Goal: Information Seeking & Learning: Learn about a topic

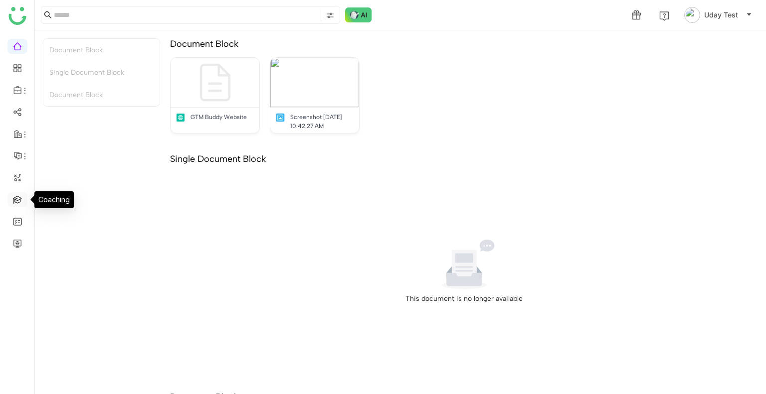
click at [16, 195] on link at bounding box center [17, 199] width 9 height 8
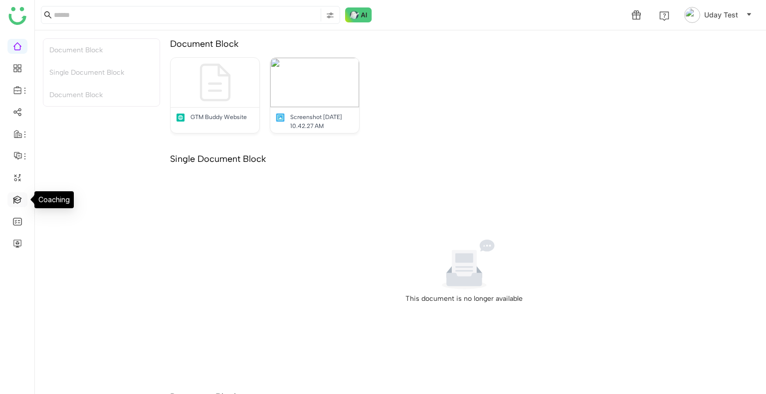
click at [16, 195] on link at bounding box center [17, 199] width 9 height 8
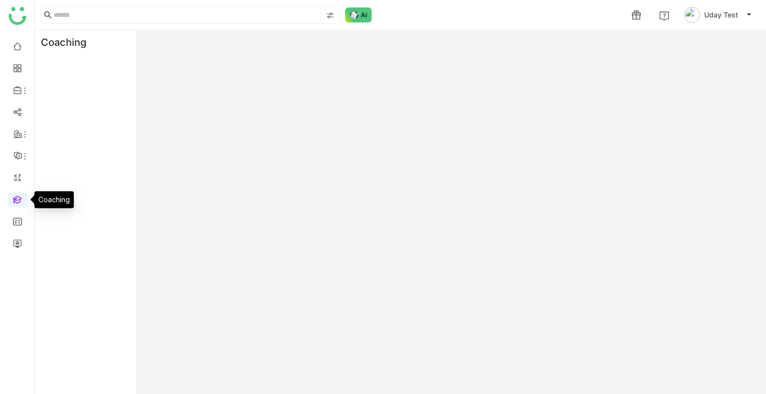
click at [16, 195] on link at bounding box center [17, 199] width 9 height 8
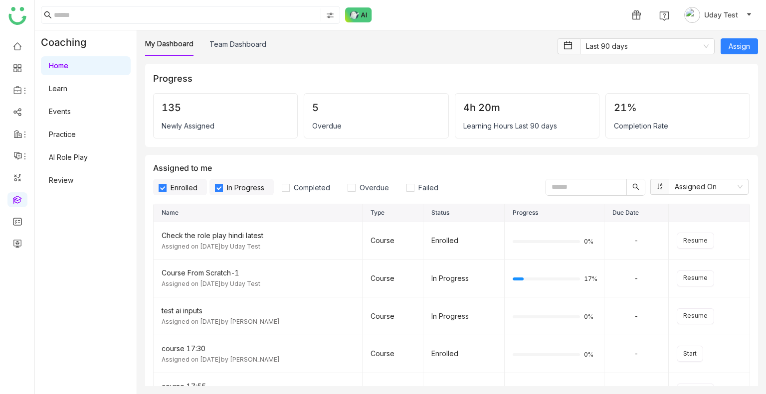
click at [50, 139] on link "Practice" at bounding box center [62, 134] width 27 height 8
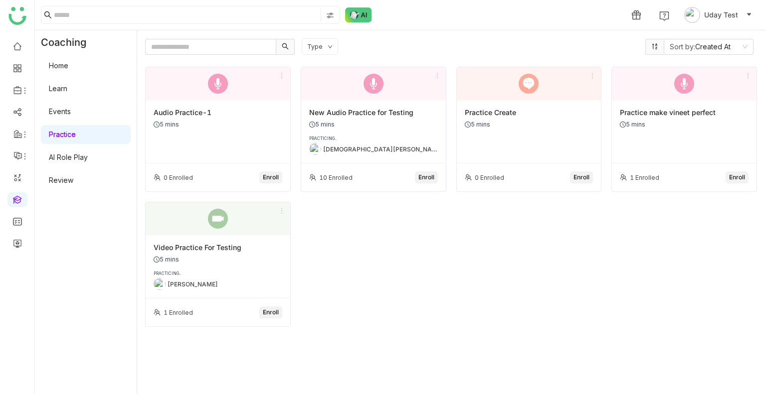
click at [276, 179] on span "Enroll" at bounding box center [271, 177] width 16 height 9
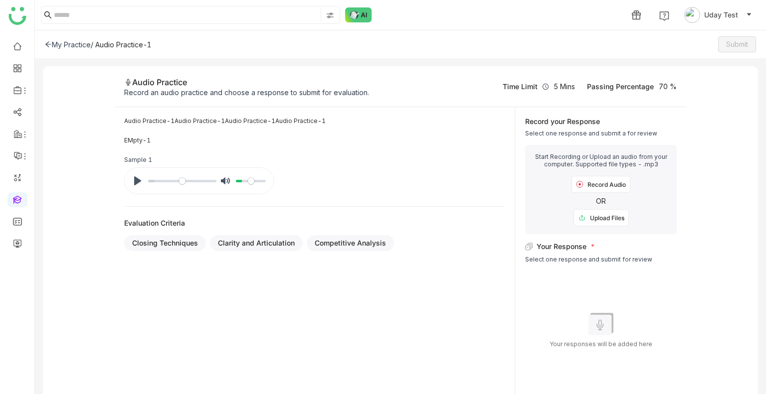
scroll to position [16, 0]
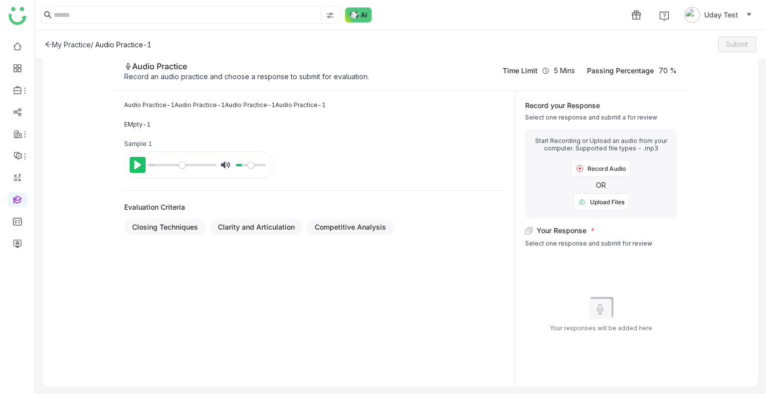
click at [132, 167] on button "Pause Play" at bounding box center [138, 165] width 16 height 16
type input "****"
click at [595, 201] on div "Upload Files" at bounding box center [600, 201] width 55 height 17
click at [75, 45] on div "My Practice" at bounding box center [68, 44] width 46 height 8
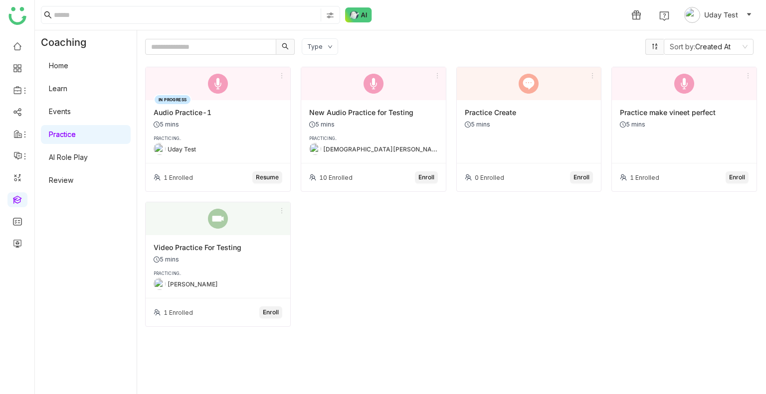
click at [67, 86] on link "Learn" at bounding box center [58, 88] width 18 height 8
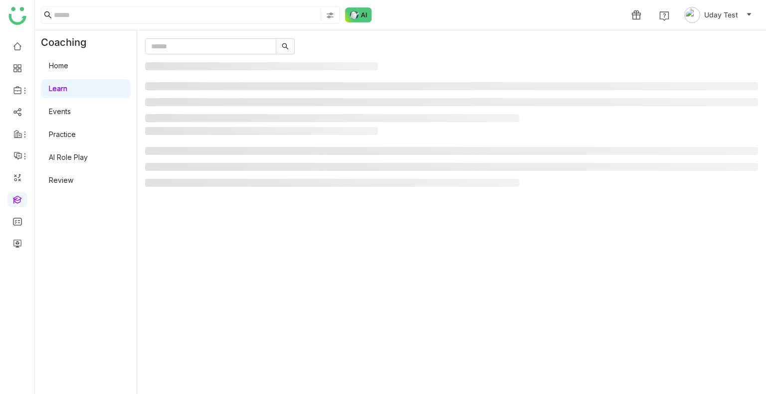
click at [67, 86] on link "Learn" at bounding box center [58, 88] width 18 height 8
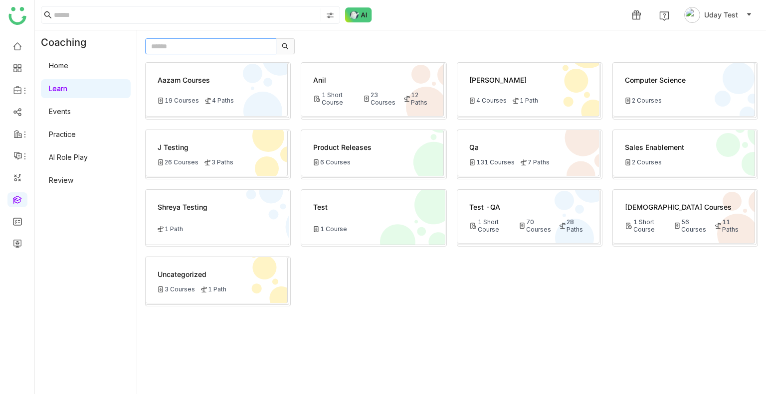
click at [200, 44] on input "text" at bounding box center [210, 46] width 131 height 16
click at [418, 333] on div "Aazam Courses 19 Courses 4 Paths Anil 1 Short Course 23 Courses 12 Paths Bhupen…" at bounding box center [451, 224] width 613 height 324
click at [73, 153] on link "AI Role Play" at bounding box center [68, 157] width 39 height 8
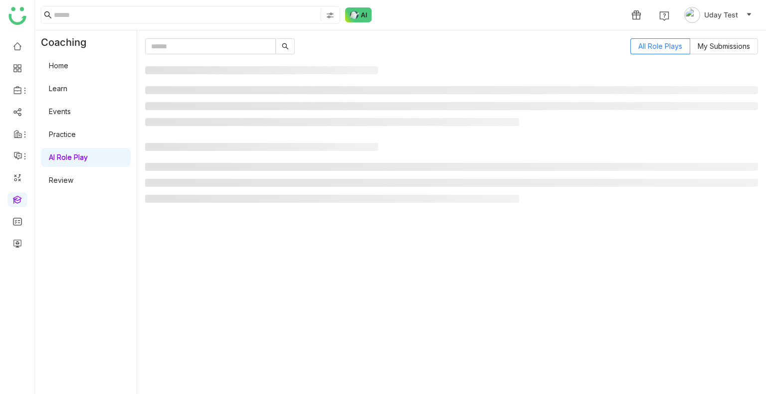
click at [73, 153] on link "AI Role Play" at bounding box center [68, 157] width 39 height 8
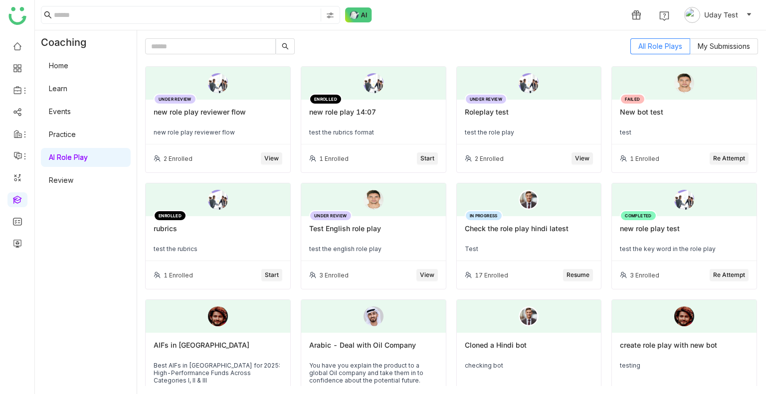
click at [426, 159] on span "Start" at bounding box center [427, 158] width 14 height 9
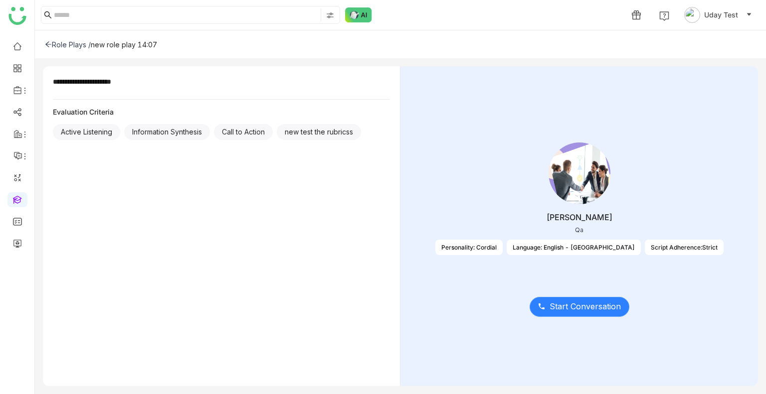
click at [570, 307] on span "Start Conversation" at bounding box center [585, 307] width 71 height 12
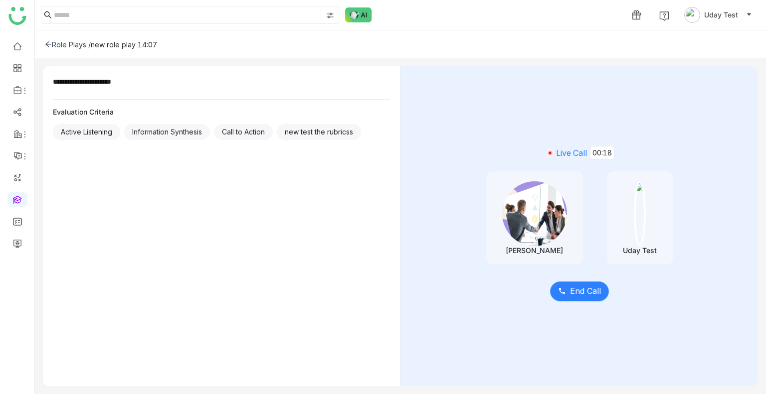
click at [575, 285] on span "End Call" at bounding box center [585, 291] width 31 height 12
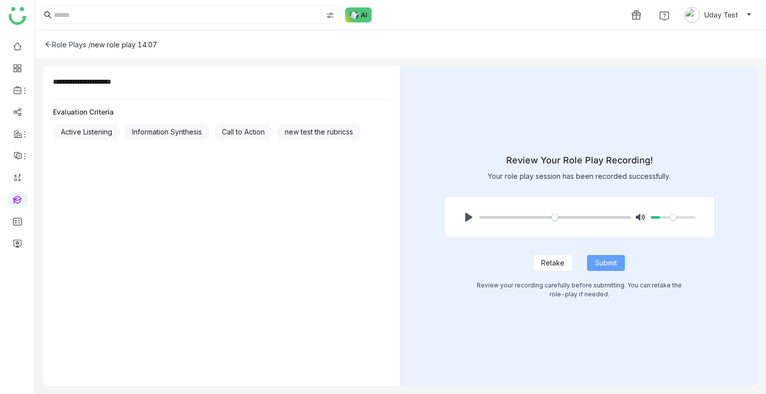
click at [602, 256] on button "Submit" at bounding box center [606, 263] width 38 height 16
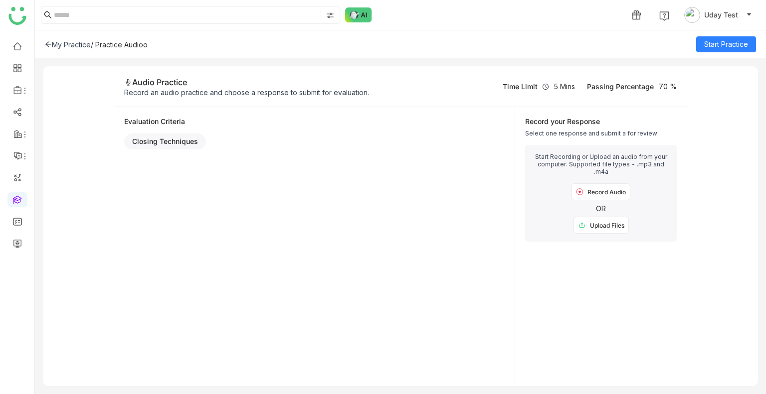
click at [600, 229] on div "Upload Files" at bounding box center [600, 225] width 55 height 17
click at [716, 40] on span "Start Practice" at bounding box center [726, 44] width 44 height 11
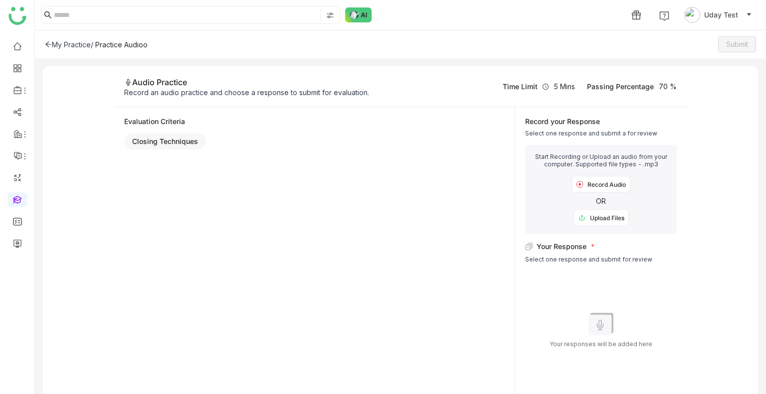
scroll to position [16, 0]
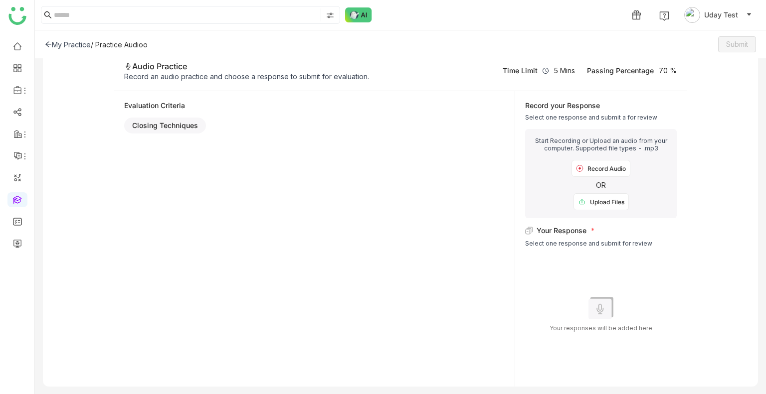
click at [598, 203] on div "Upload Files" at bounding box center [600, 201] width 55 height 17
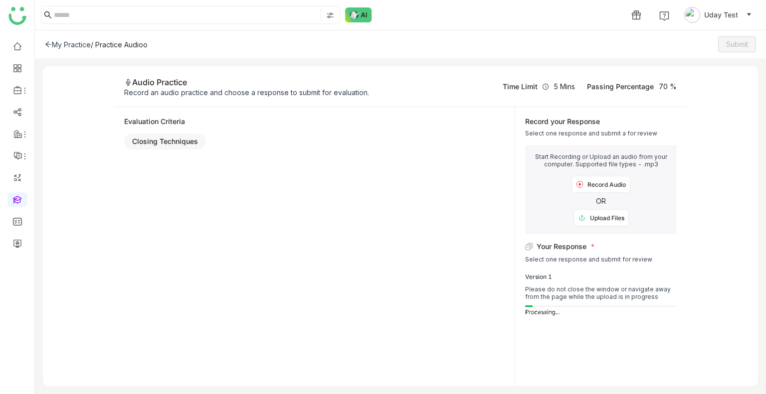
scroll to position [0, 0]
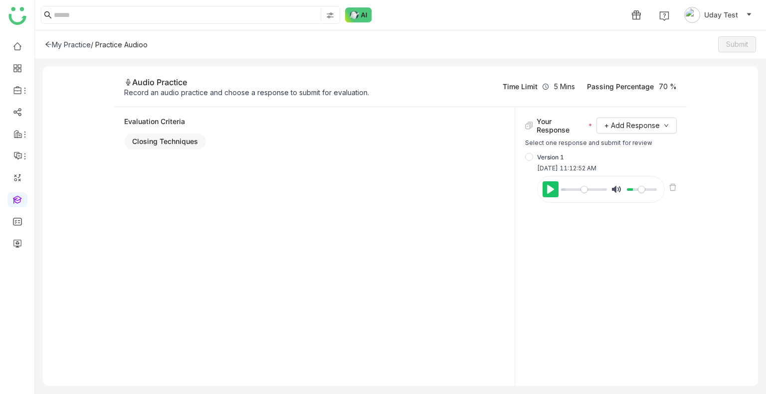
click at [544, 189] on button "Pause Play" at bounding box center [551, 190] width 16 height 16
type input "****"
click at [734, 46] on span "Submit" at bounding box center [737, 44] width 22 height 11
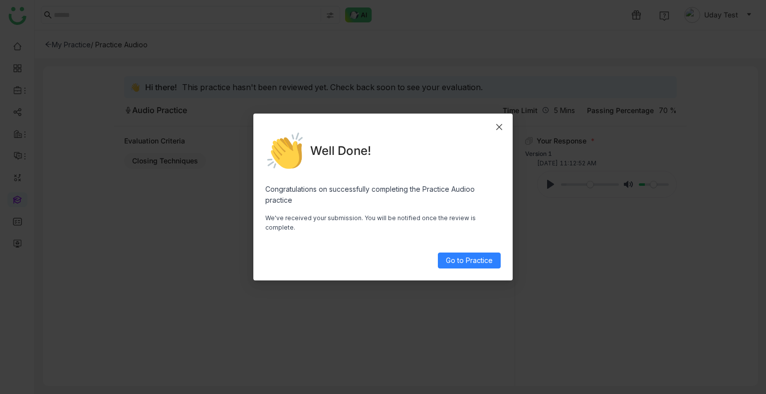
click at [500, 130] on icon "Close" at bounding box center [499, 127] width 6 height 6
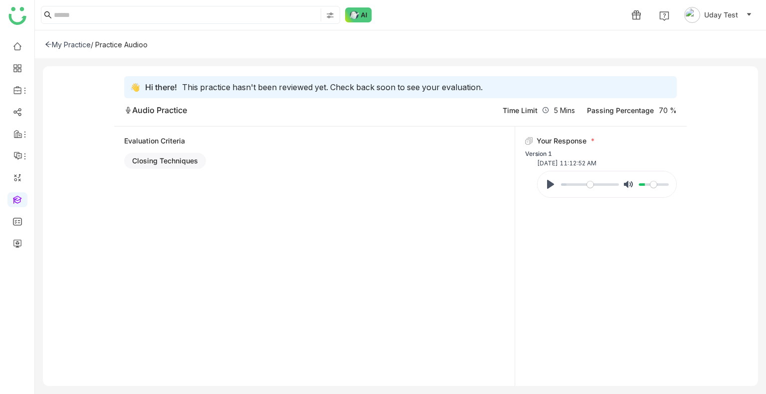
click at [82, 48] on div "My Practice / Practice Audioo" at bounding box center [400, 44] width 731 height 28
click at [82, 47] on div "My Practice" at bounding box center [68, 44] width 46 height 8
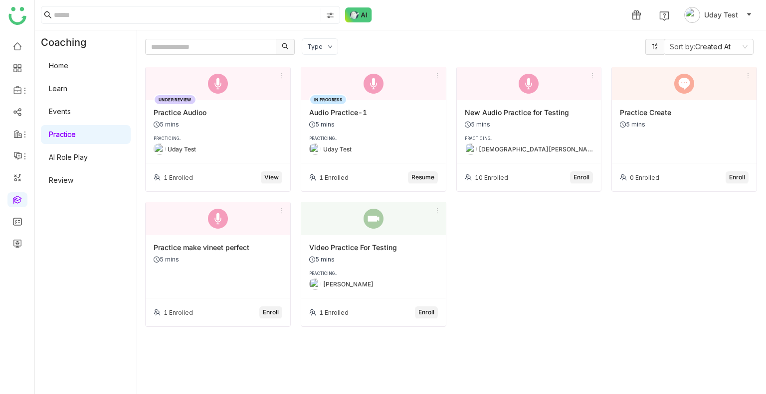
click at [238, 144] on div "Uday Test" at bounding box center [218, 149] width 129 height 12
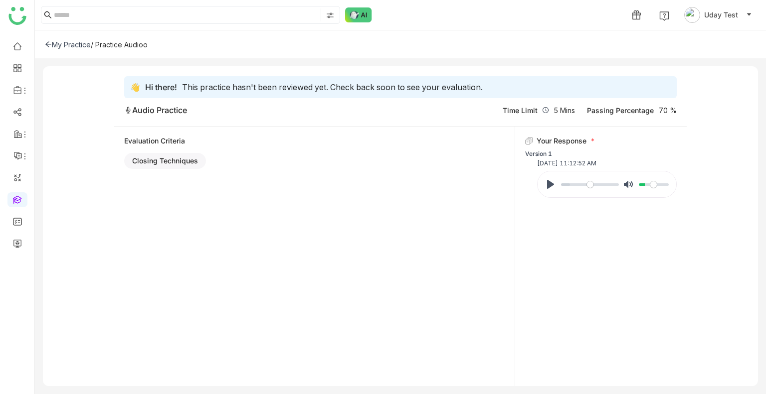
click at [82, 48] on div "My Practice" at bounding box center [68, 44] width 46 height 8
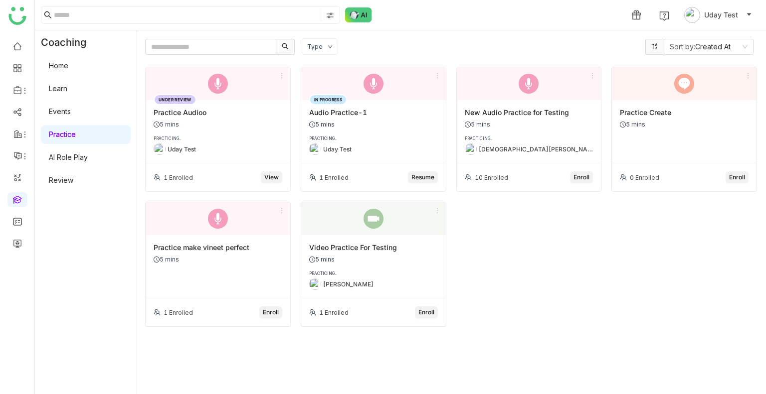
click at [270, 174] on span "View" at bounding box center [271, 177] width 14 height 9
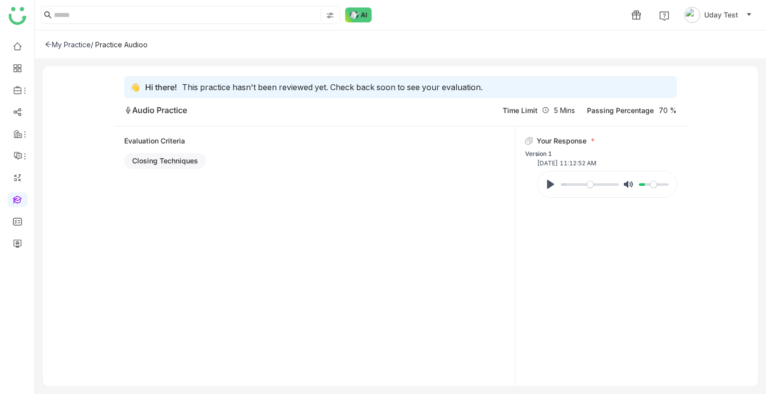
click at [80, 47] on div "My Practice" at bounding box center [68, 44] width 46 height 8
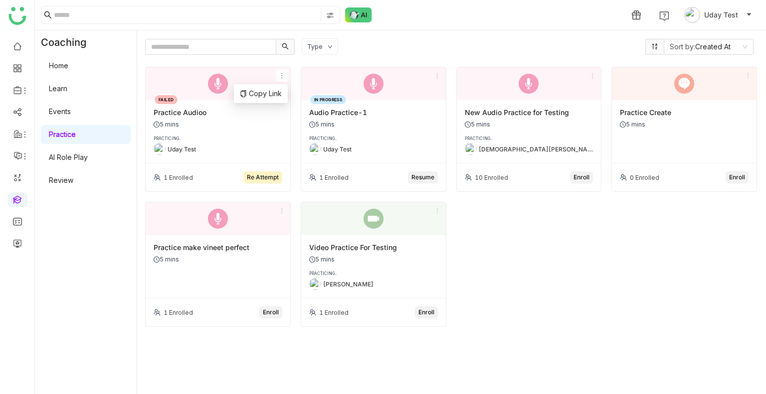
click at [282, 75] on icon at bounding box center [281, 75] width 7 height 7
click at [216, 134] on div "FAILED Practice Audioo 5 mins PRACTICING.. Uday Test" at bounding box center [218, 131] width 145 height 63
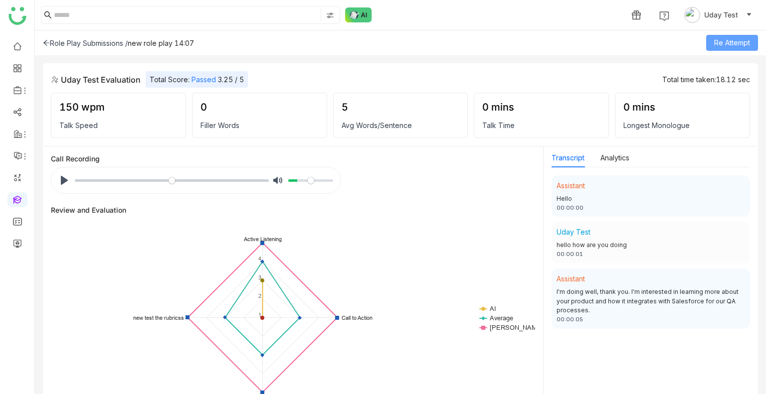
click at [728, 39] on span "Re Attempt" at bounding box center [732, 42] width 36 height 11
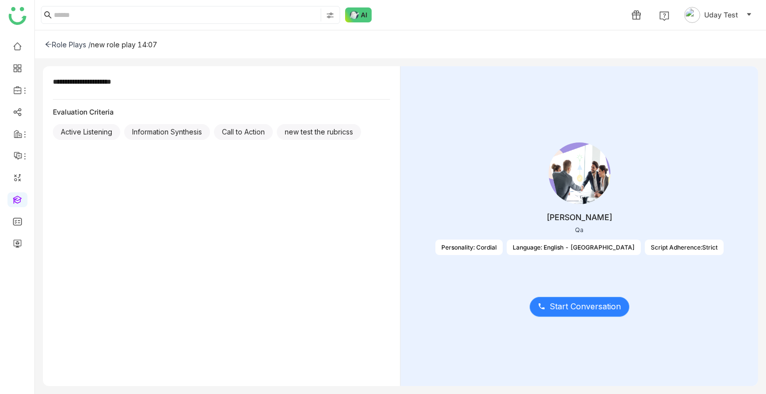
click at [571, 312] on span "Start Conversation" at bounding box center [585, 307] width 71 height 12
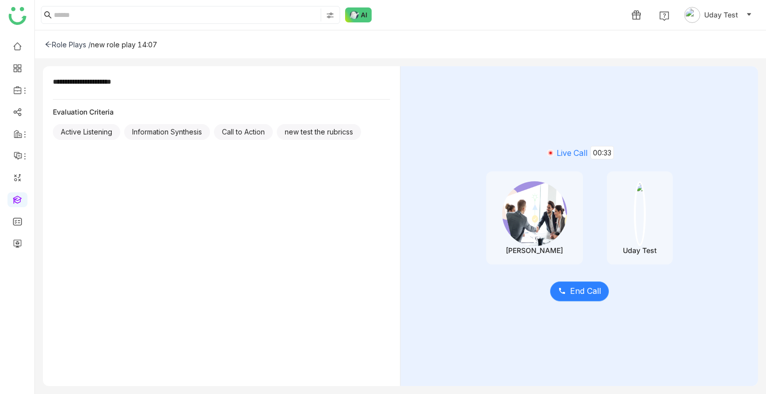
click at [586, 295] on span "End Call" at bounding box center [585, 291] width 31 height 12
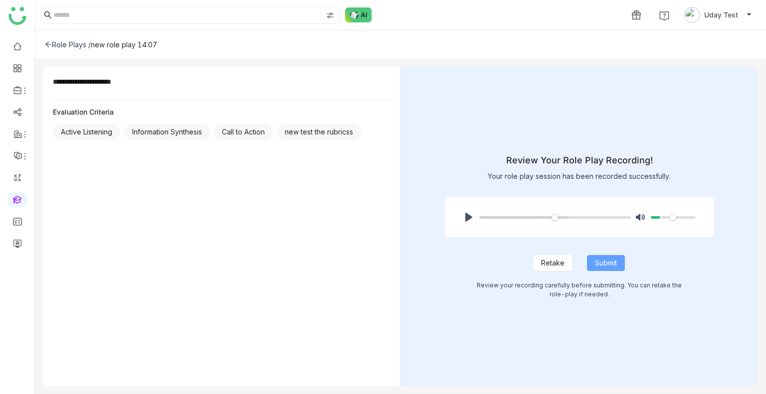
click at [599, 263] on span "Submit" at bounding box center [606, 263] width 22 height 11
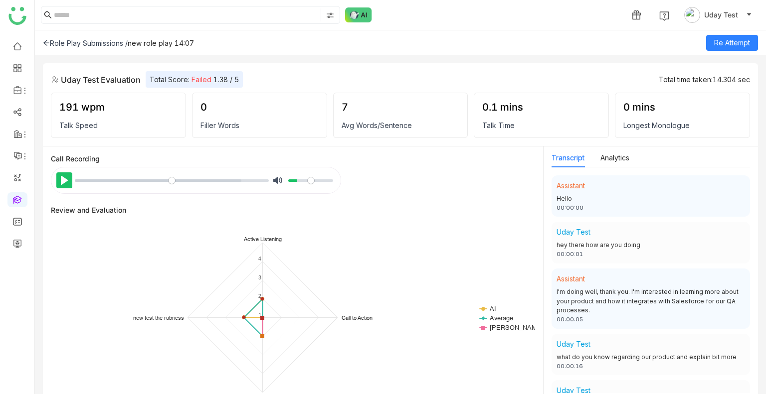
click at [64, 175] on button "Pause Play" at bounding box center [64, 181] width 16 height 16
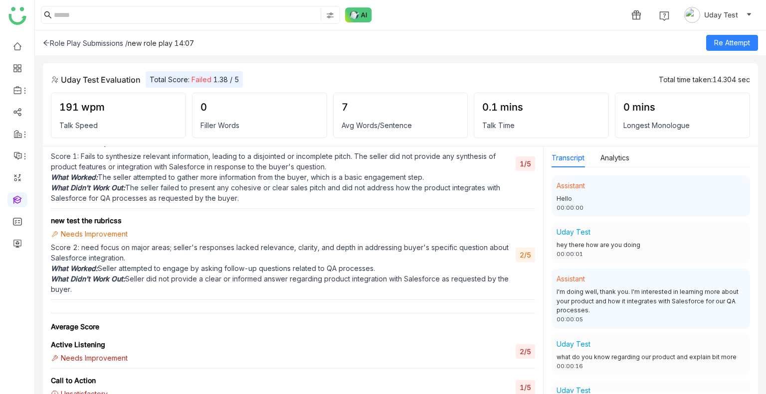
scroll to position [517, 0]
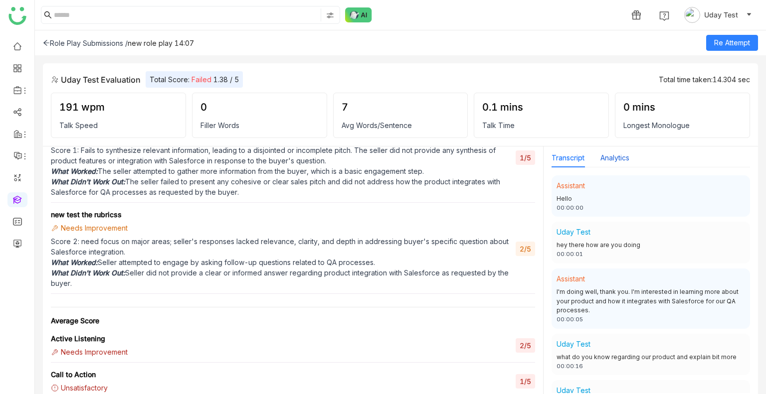
click at [615, 157] on button "Analytics" at bounding box center [614, 158] width 29 height 11
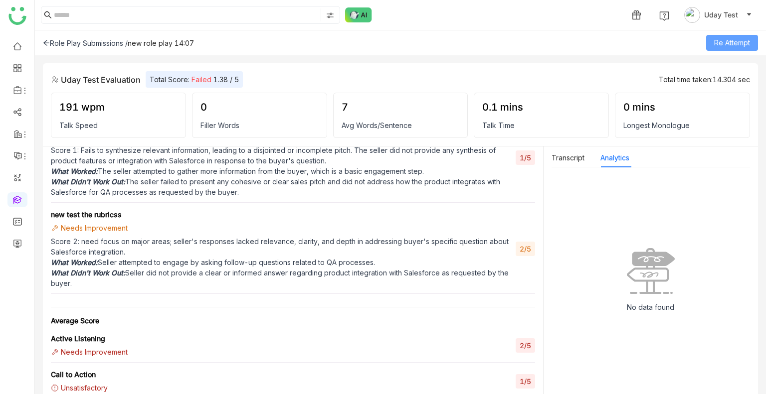
click at [728, 38] on span "Re Attempt" at bounding box center [732, 42] width 36 height 11
type input "*****"
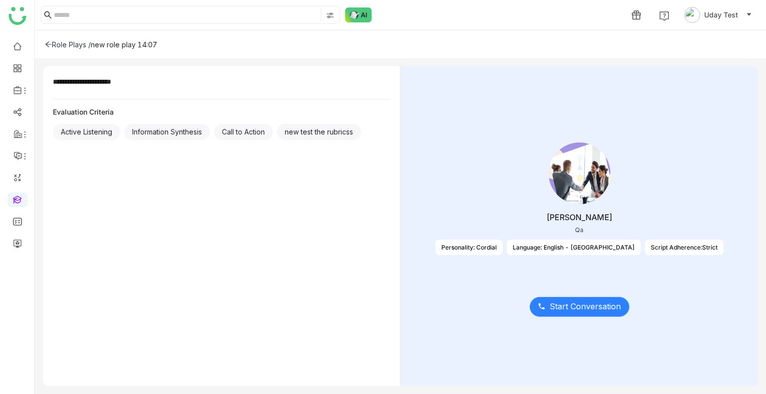
click at [577, 302] on span "Start Conversation" at bounding box center [585, 307] width 71 height 12
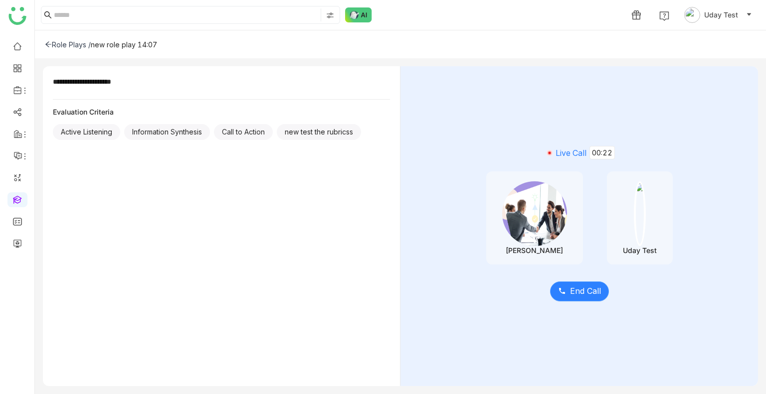
click at [576, 293] on span "End Call" at bounding box center [585, 291] width 31 height 12
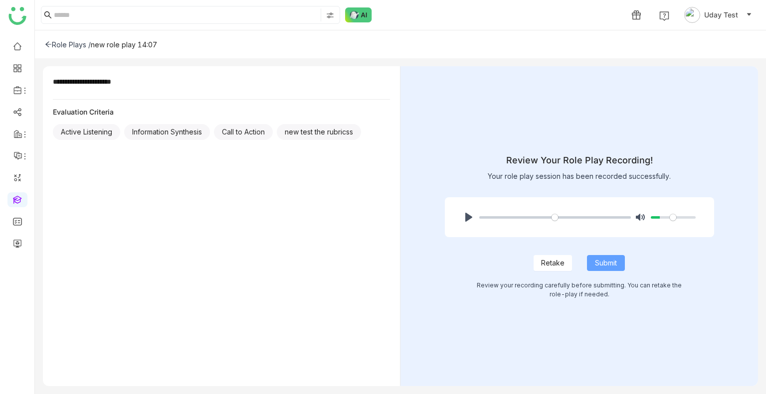
click at [615, 259] on span "Submit" at bounding box center [606, 263] width 22 height 11
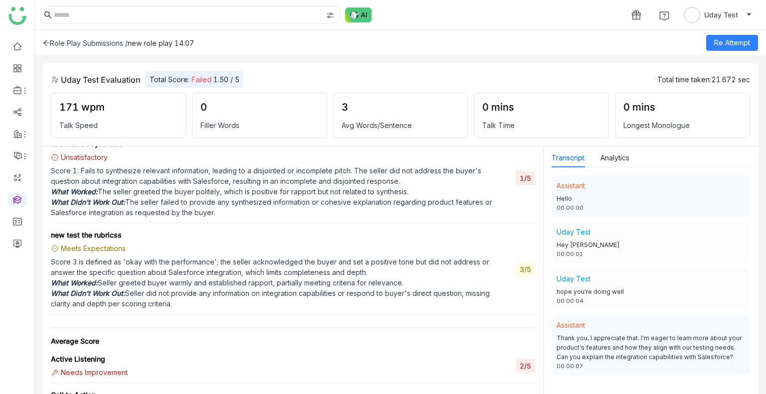
scroll to position [770, 0]
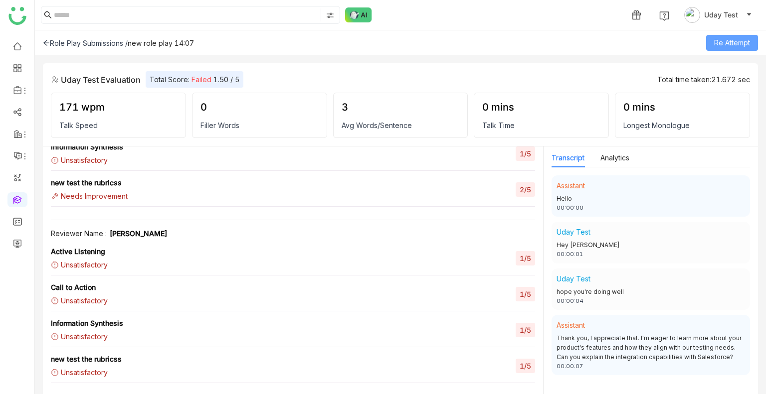
click at [726, 48] on button "Re Attempt" at bounding box center [732, 43] width 52 height 16
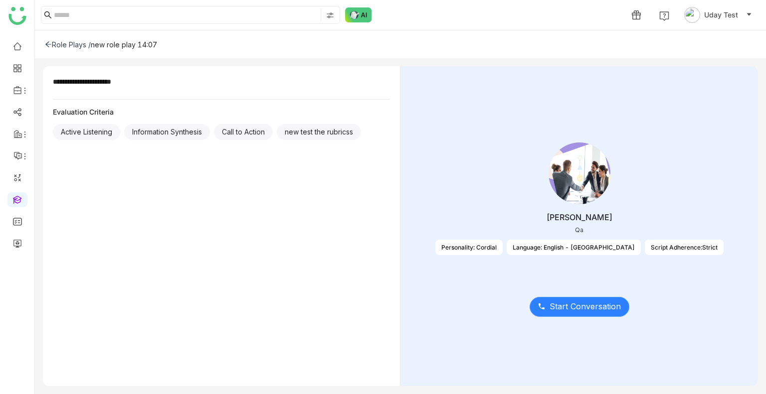
click at [573, 314] on button "Start Conversation" at bounding box center [580, 307] width 100 height 20
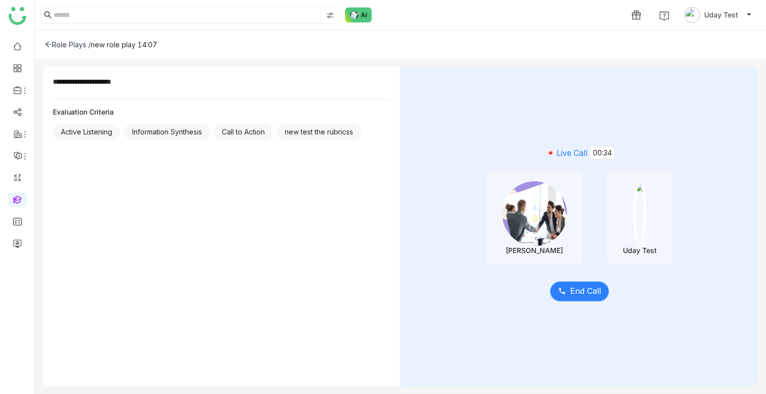
click at [575, 296] on span "End Call" at bounding box center [585, 291] width 31 height 12
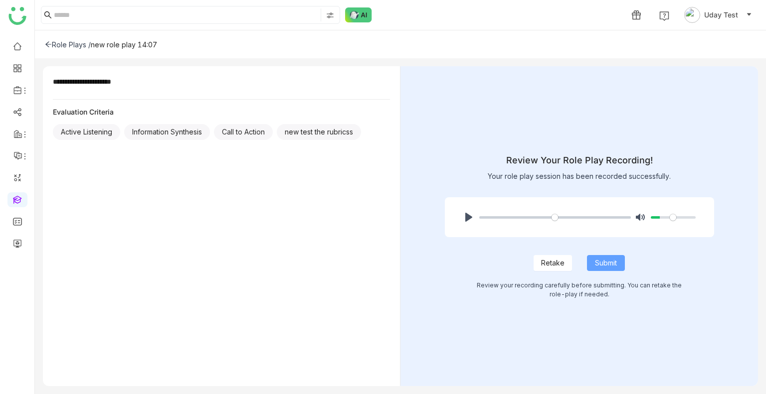
click at [604, 263] on span "Submit" at bounding box center [606, 263] width 22 height 11
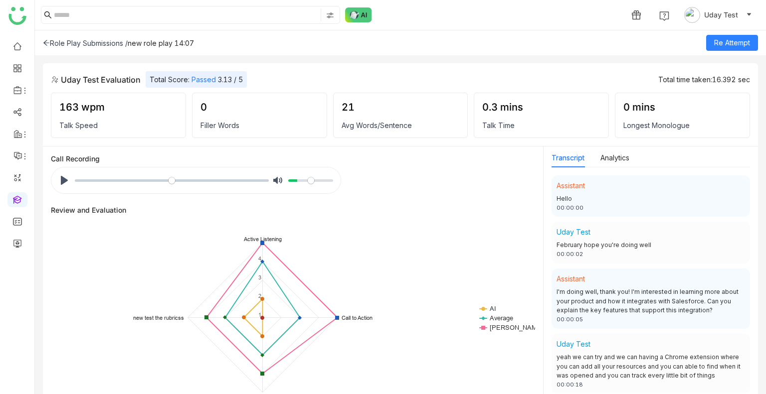
click at [477, 72] on div "Uday Test Evaluation Total Score: Passed 3.13 / 5 Total time taken: 16.392 sec" at bounding box center [400, 79] width 699 height 16
